Goal: Task Accomplishment & Management: Use online tool/utility

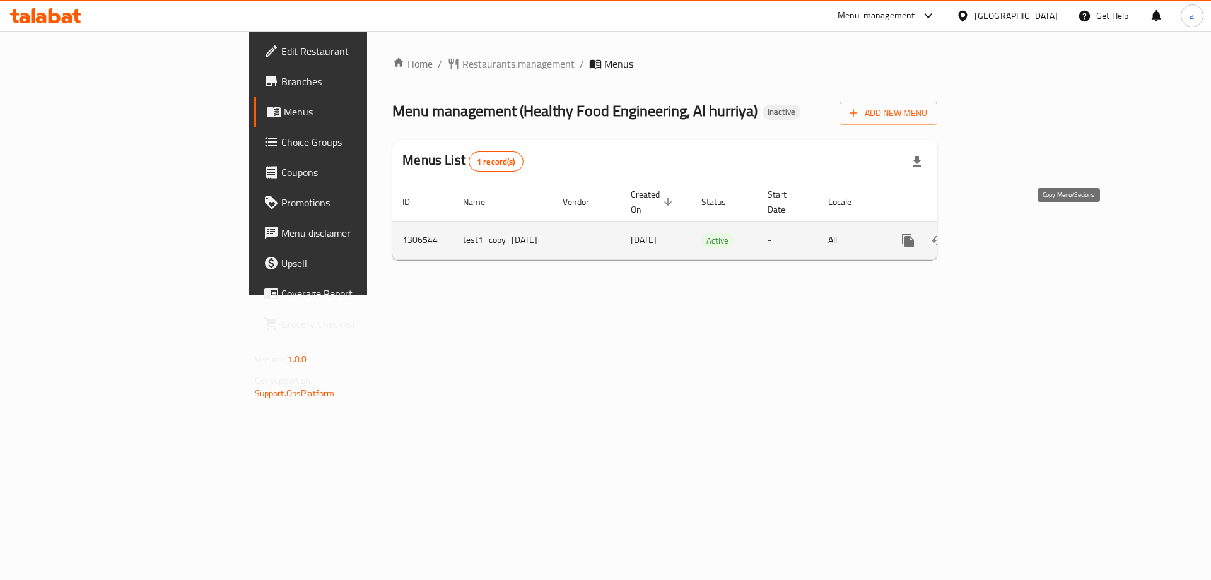
click at [914, 233] on icon "more" at bounding box center [908, 240] width 12 height 14
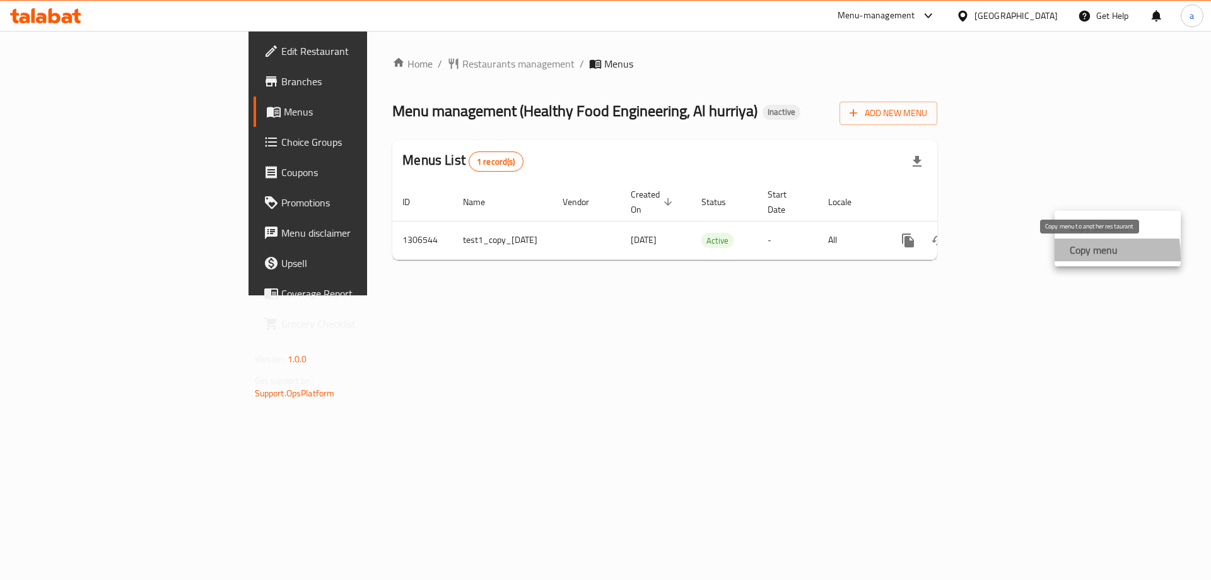
click at [1067, 257] on div "Copy menu" at bounding box center [1091, 249] width 53 height 15
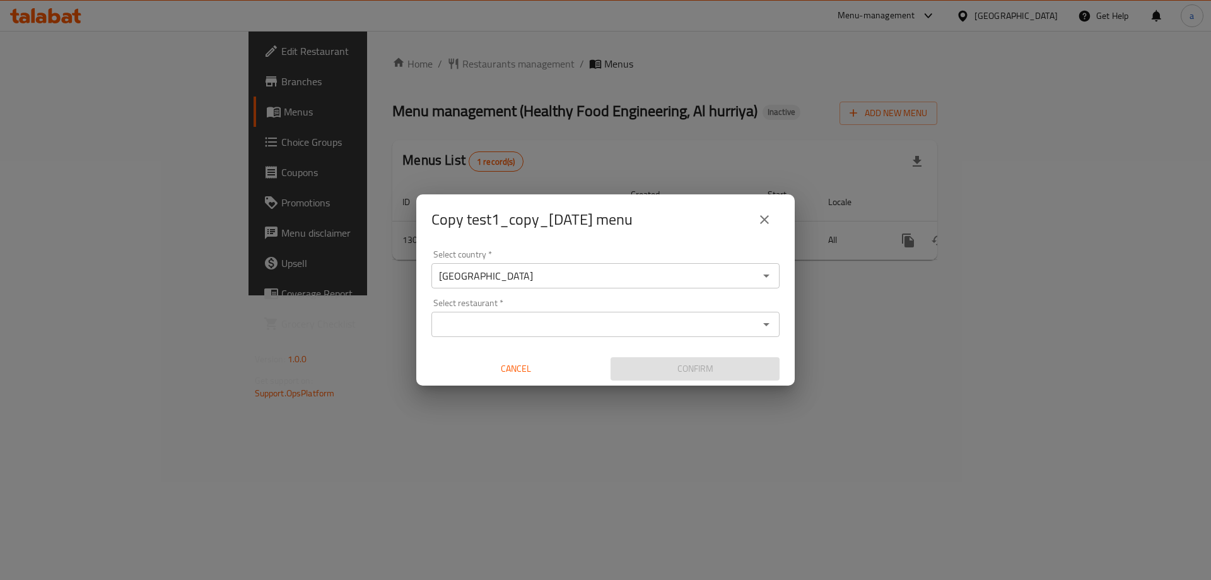
click at [683, 266] on div "[GEOGRAPHIC_DATA] Select country *" at bounding box center [605, 275] width 348 height 25
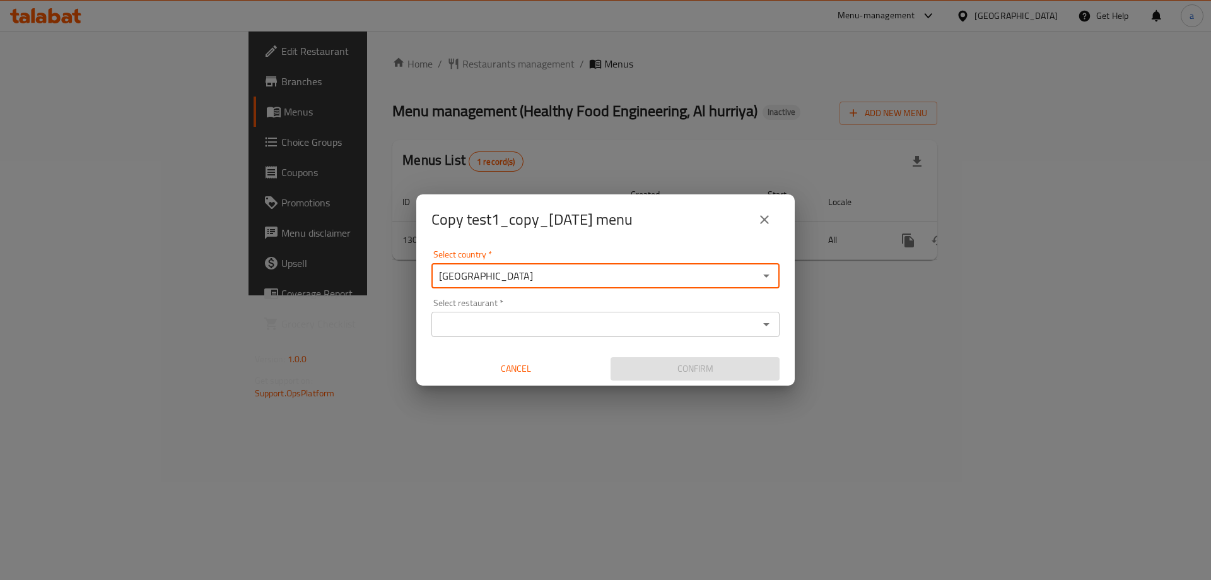
click at [636, 324] on input "Select restaurant   *" at bounding box center [595, 324] width 320 height 18
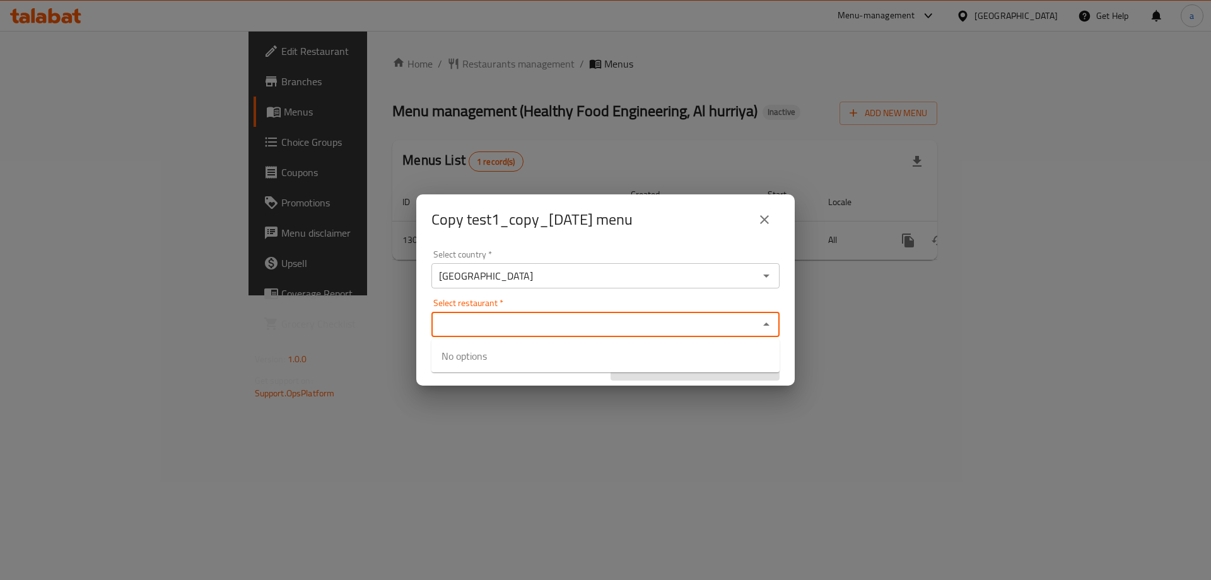
click at [766, 217] on icon "close" at bounding box center [764, 219] width 15 height 15
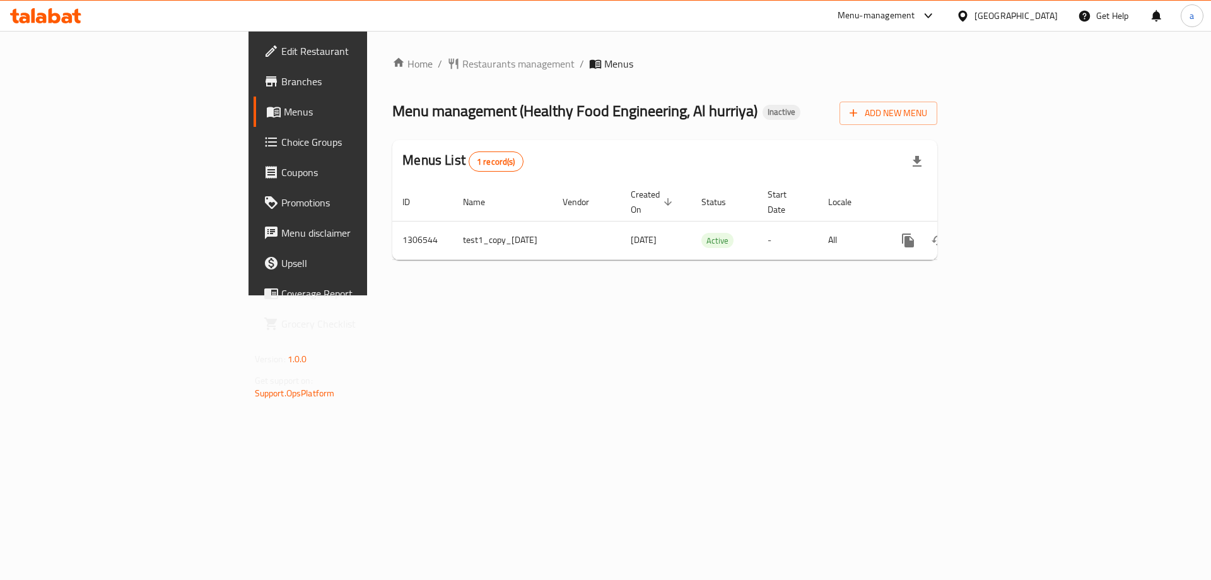
click at [399, 295] on div "Home / Restaurants management / Menus Menu management ( Healthy Food Engineerin…" at bounding box center [664, 163] width 595 height 264
click at [68, 9] on icon at bounding box center [45, 15] width 71 height 15
